Goal: Find specific page/section: Find specific page/section

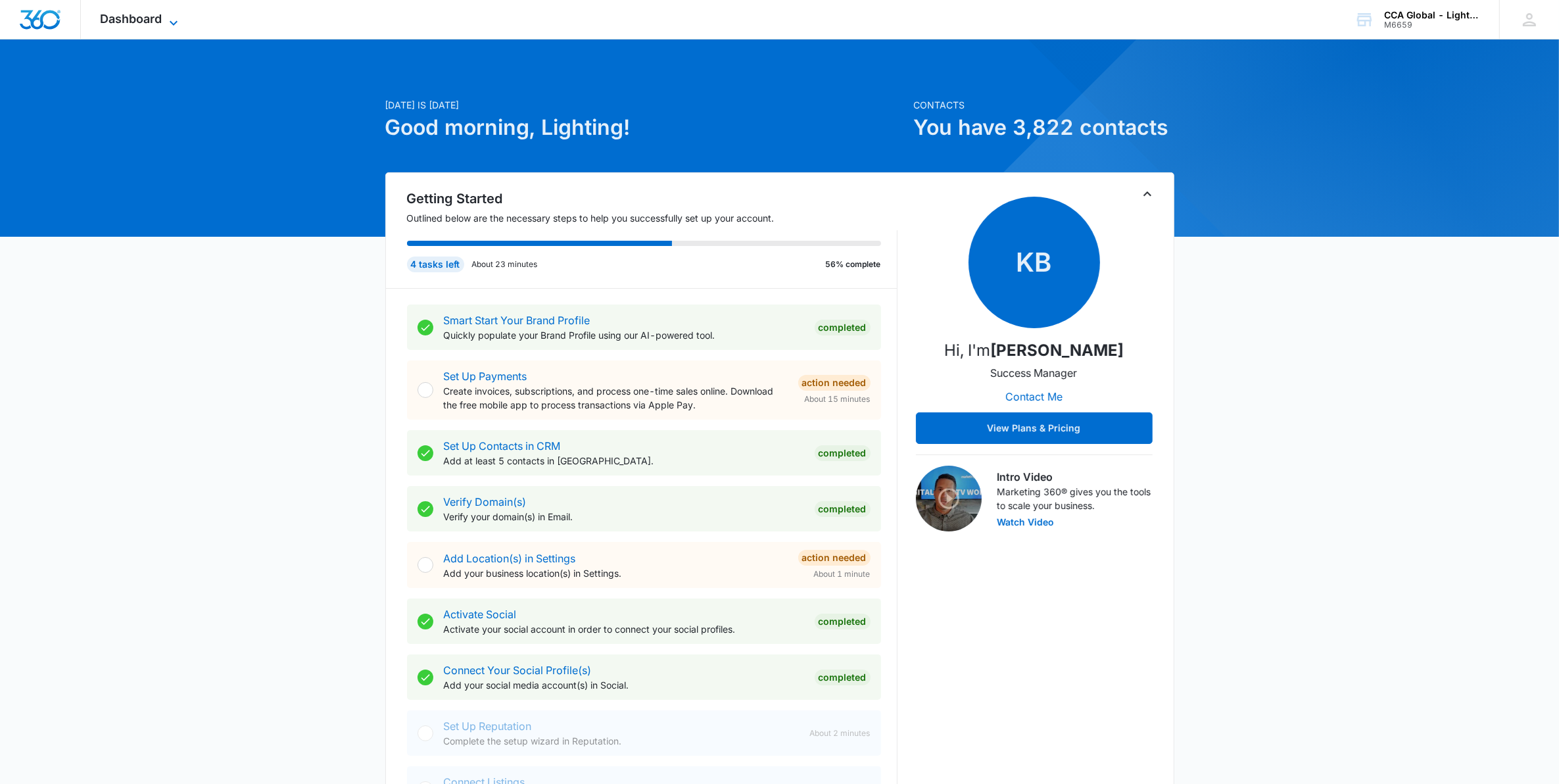
click at [169, 16] on icon at bounding box center [173, 23] width 16 height 16
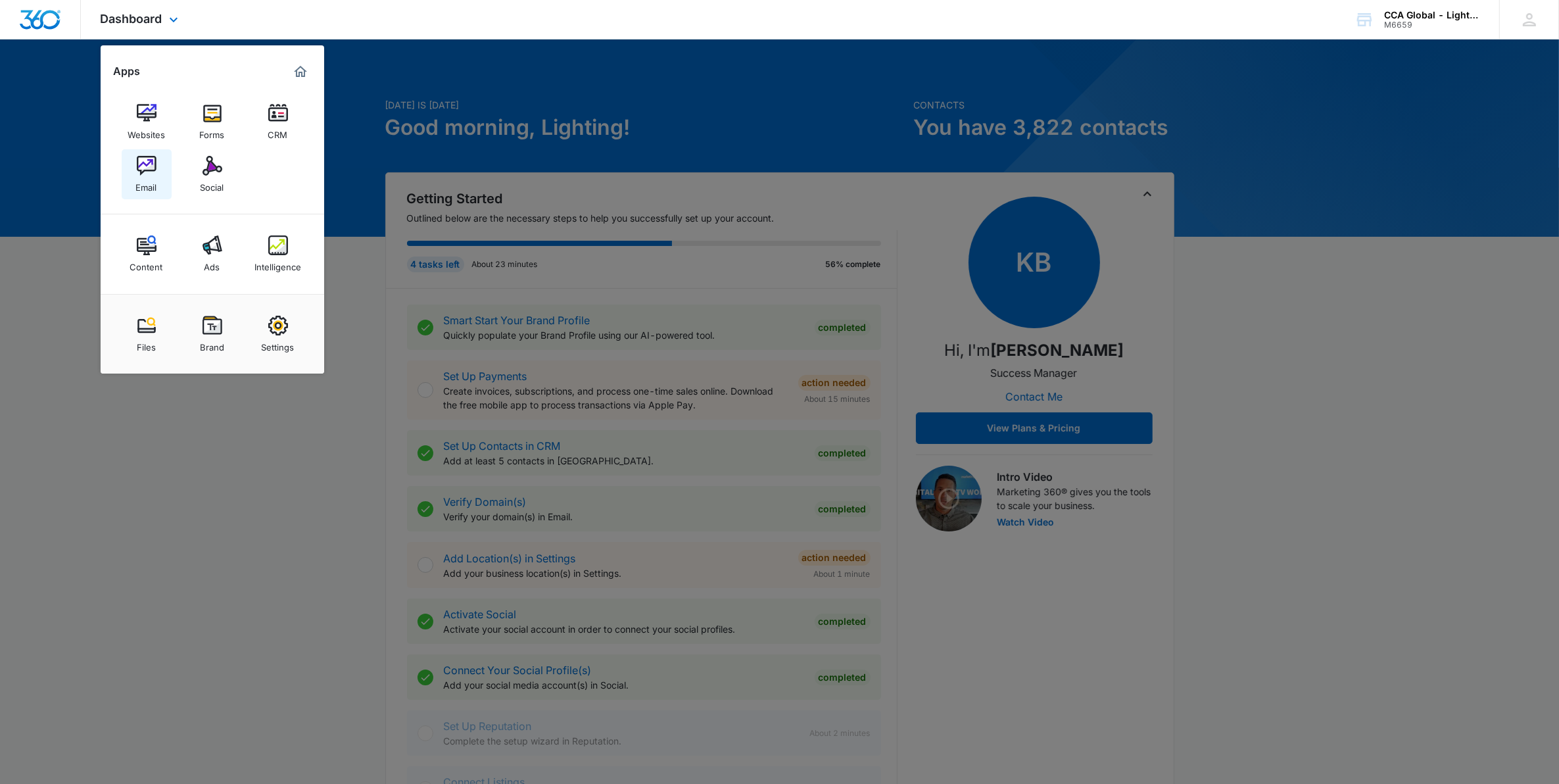
click at [151, 158] on img at bounding box center [146, 165] width 20 height 20
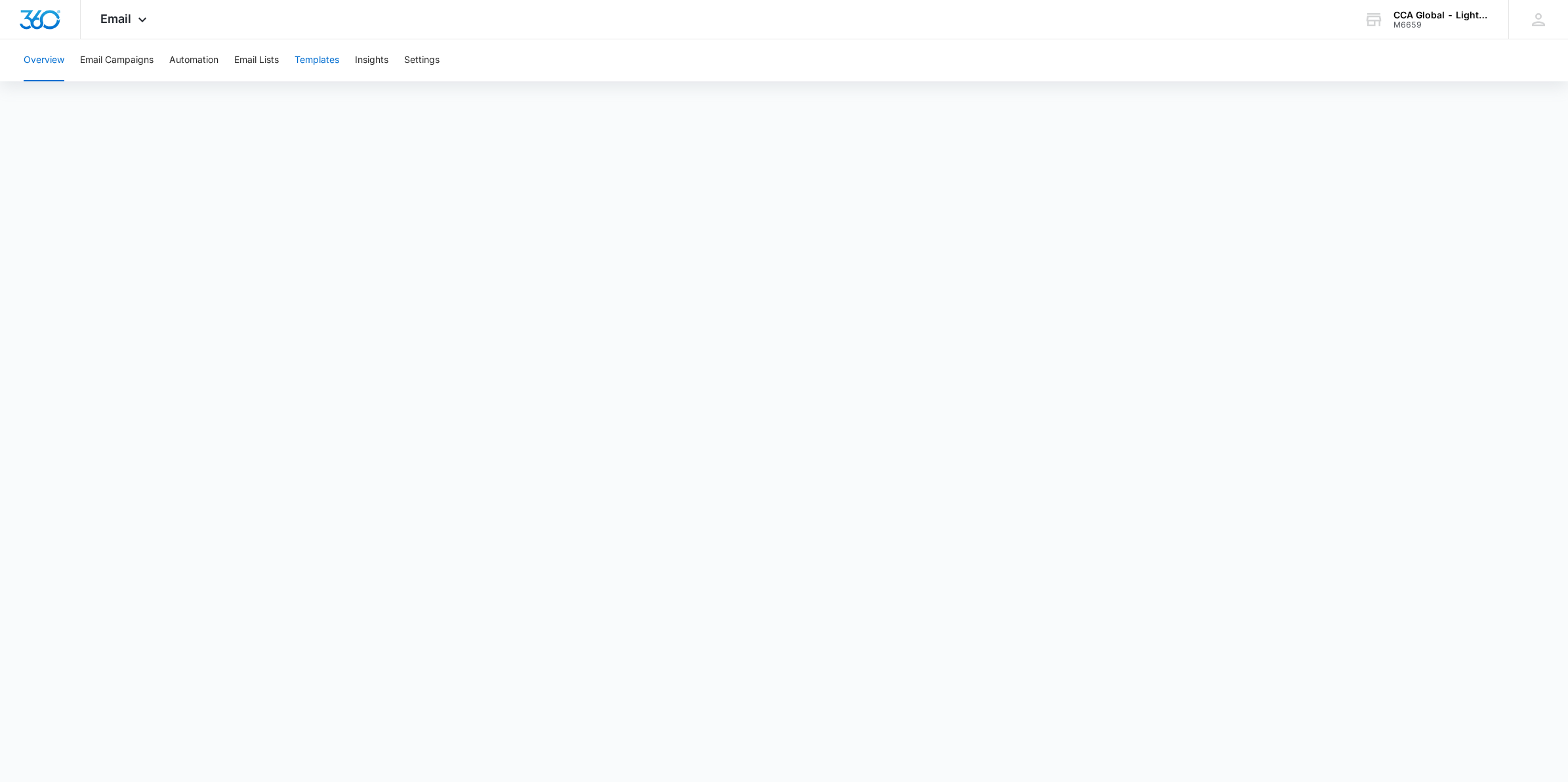
click at [307, 64] on button "Templates" at bounding box center [316, 61] width 44 height 42
